Goal: Navigation & Orientation: Find specific page/section

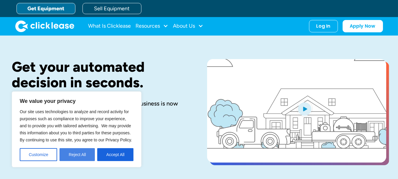
click at [81, 154] on button "Reject All" at bounding box center [76, 154] width 35 height 13
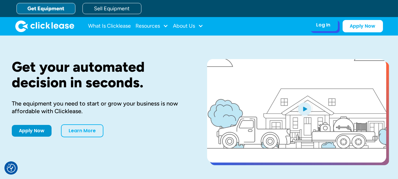
click at [326, 27] on div "Log In" at bounding box center [323, 25] width 14 height 6
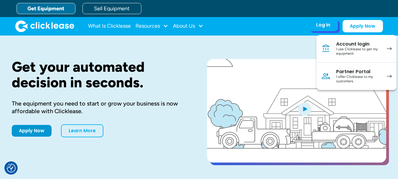
click at [342, 44] on div "Account login" at bounding box center [358, 44] width 44 height 6
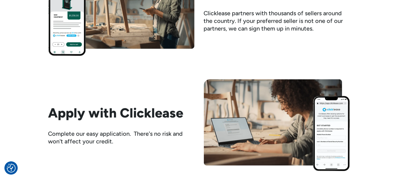
scroll to position [588, 0]
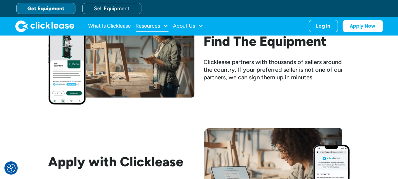
click at [153, 26] on div "Resources" at bounding box center [148, 26] width 24 height 0
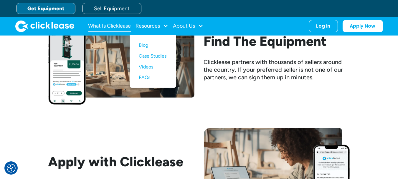
click at [122, 27] on link "What Is Clicklease" at bounding box center [109, 26] width 43 height 12
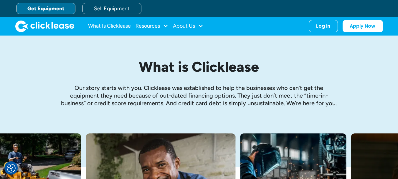
click at [51, 7] on link "Get Equipment" at bounding box center [45, 8] width 59 height 11
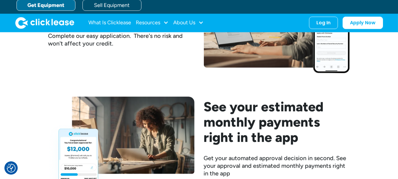
scroll to position [784, 0]
